Goal: Navigation & Orientation: Find specific page/section

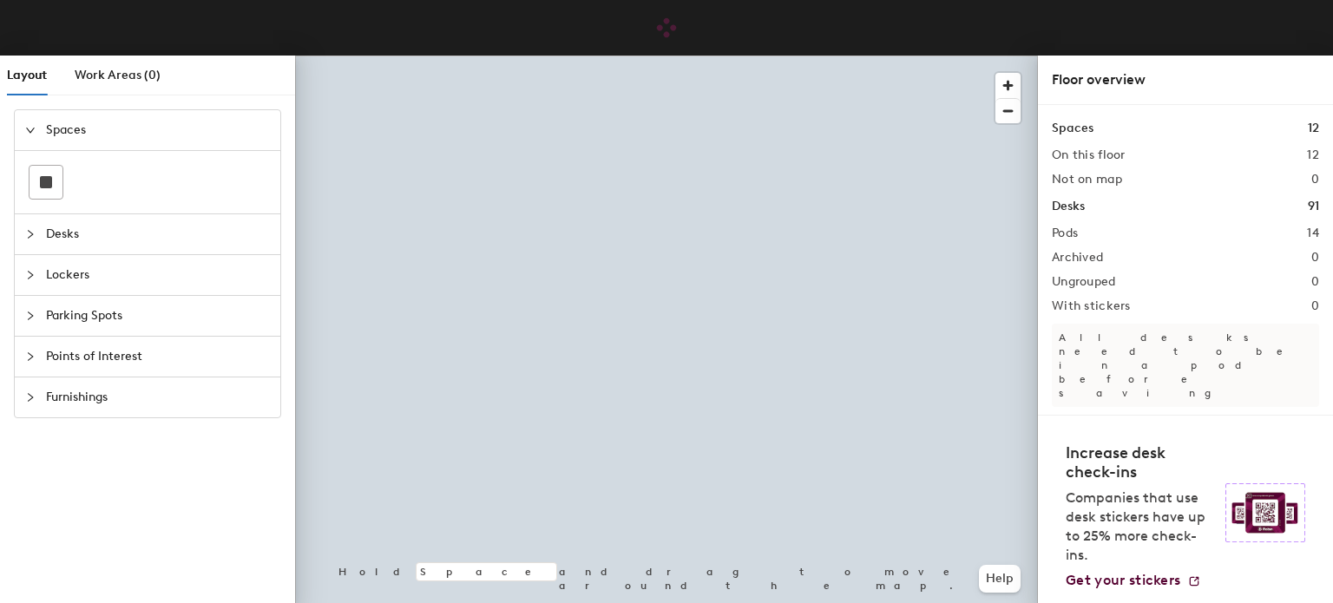
click at [419, 56] on div at bounding box center [666, 56] width 743 height 0
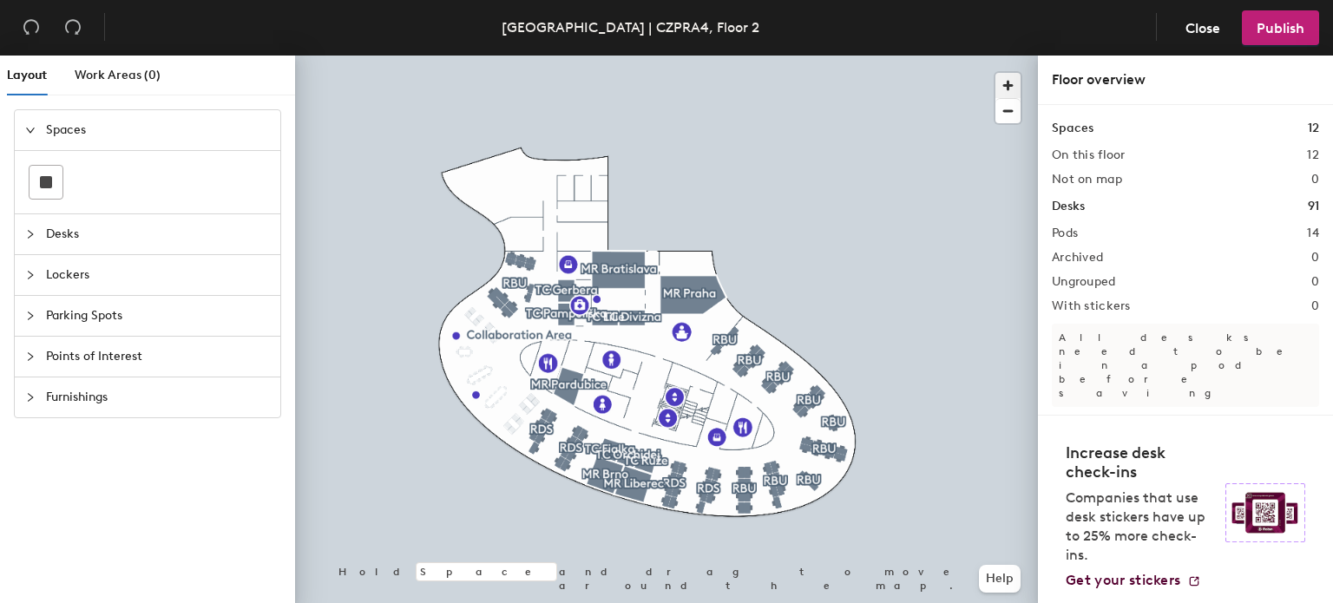
click at [1003, 95] on span "button" at bounding box center [1007, 85] width 25 height 25
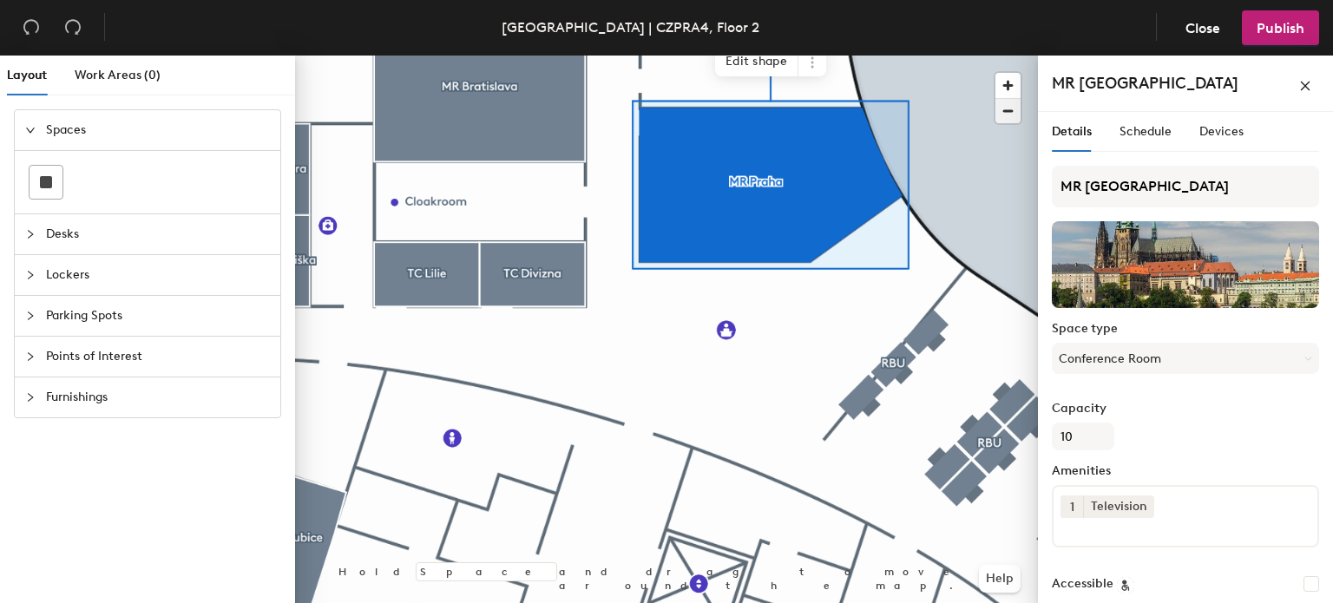
click at [1007, 115] on span "button" at bounding box center [1007, 111] width 25 height 24
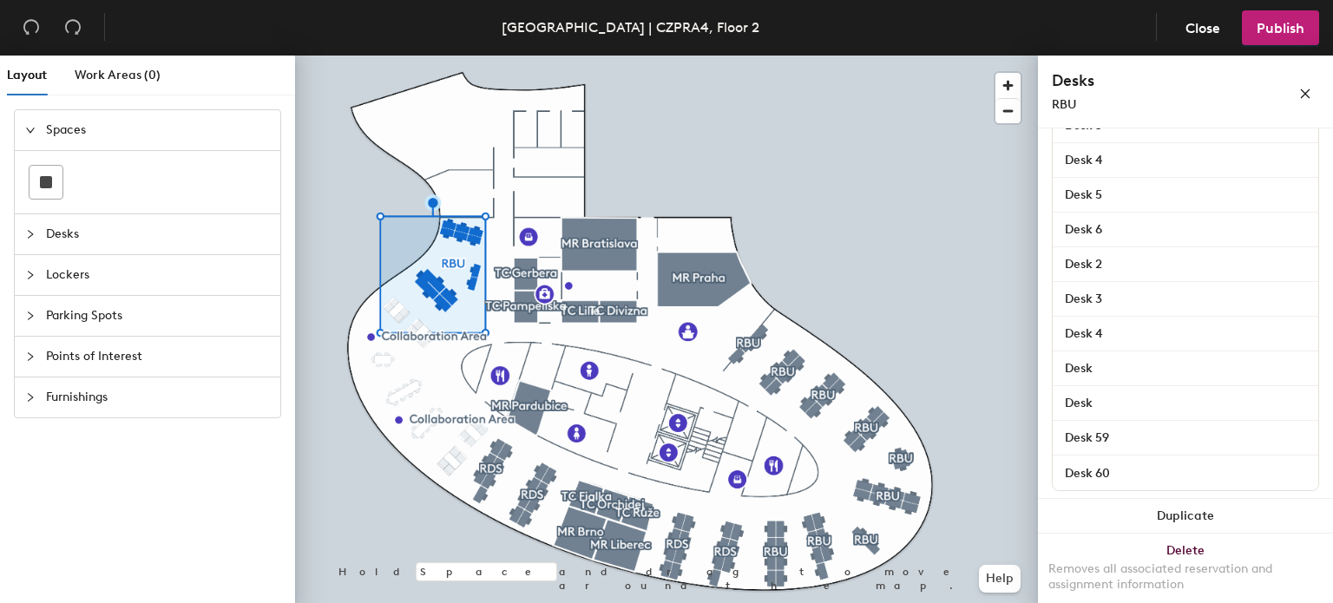
scroll to position [444, 0]
